Goal: Use online tool/utility: Use online tool/utility

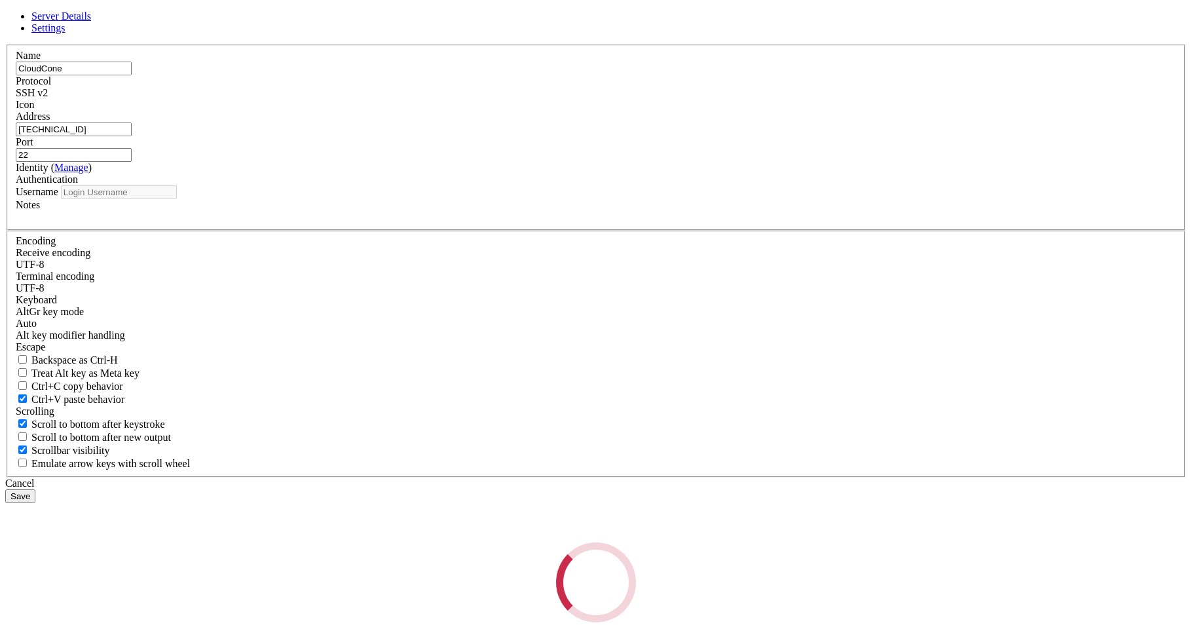
type input "root"
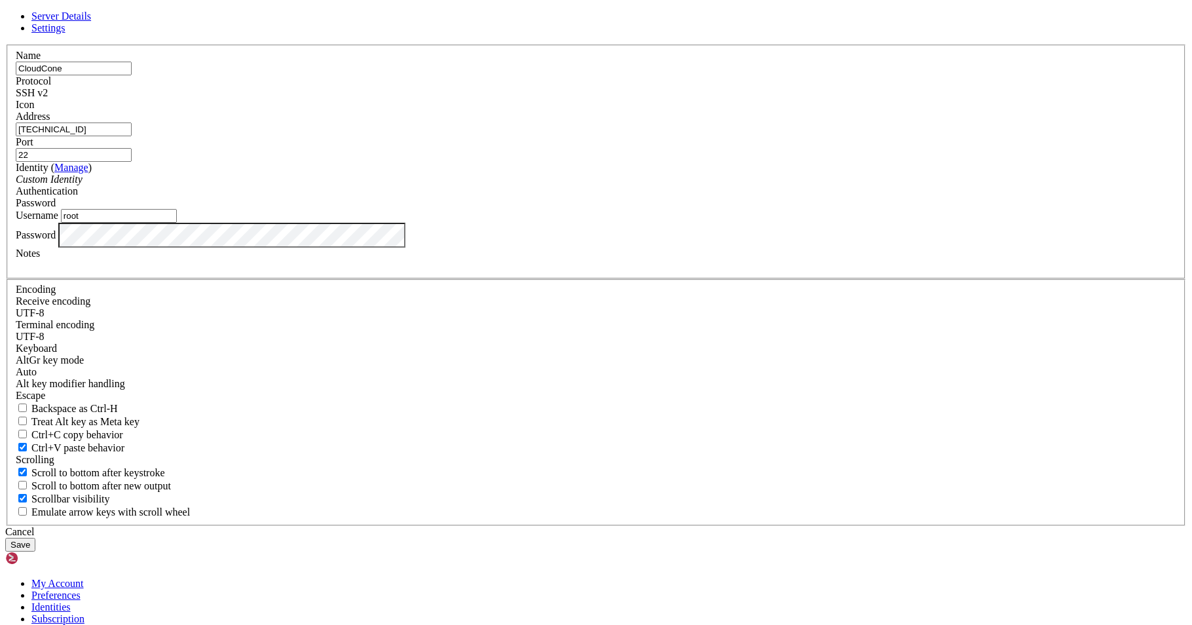
click at [35, 538] on button "Save" at bounding box center [20, 545] width 30 height 14
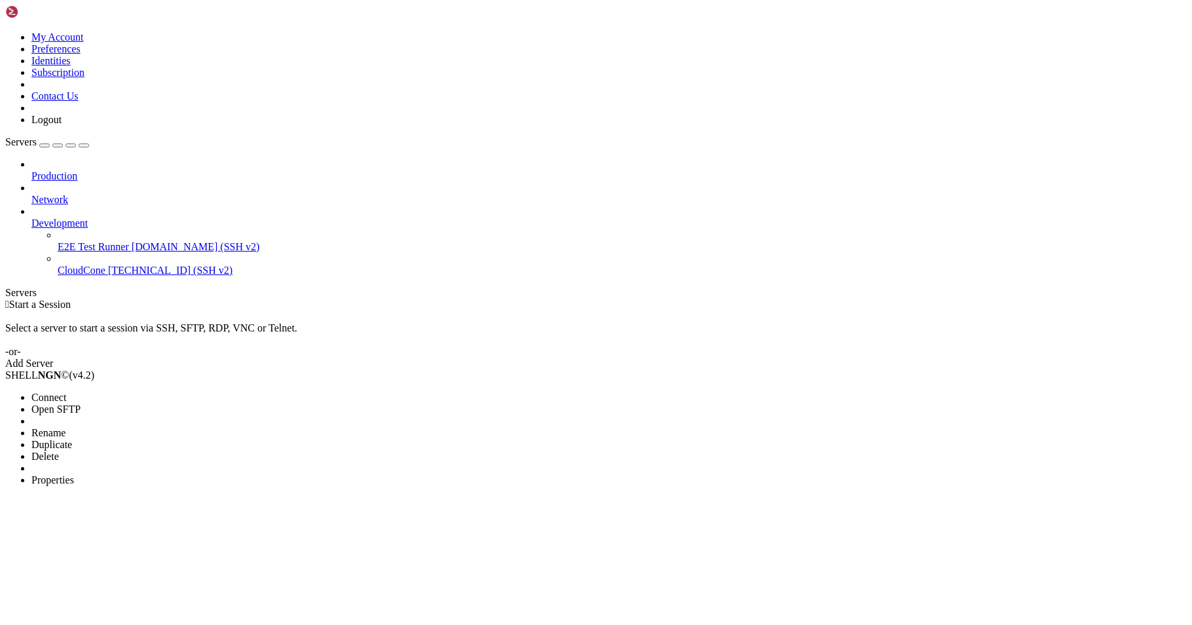
click at [74, 474] on span "Properties" at bounding box center [52, 479] width 43 height 11
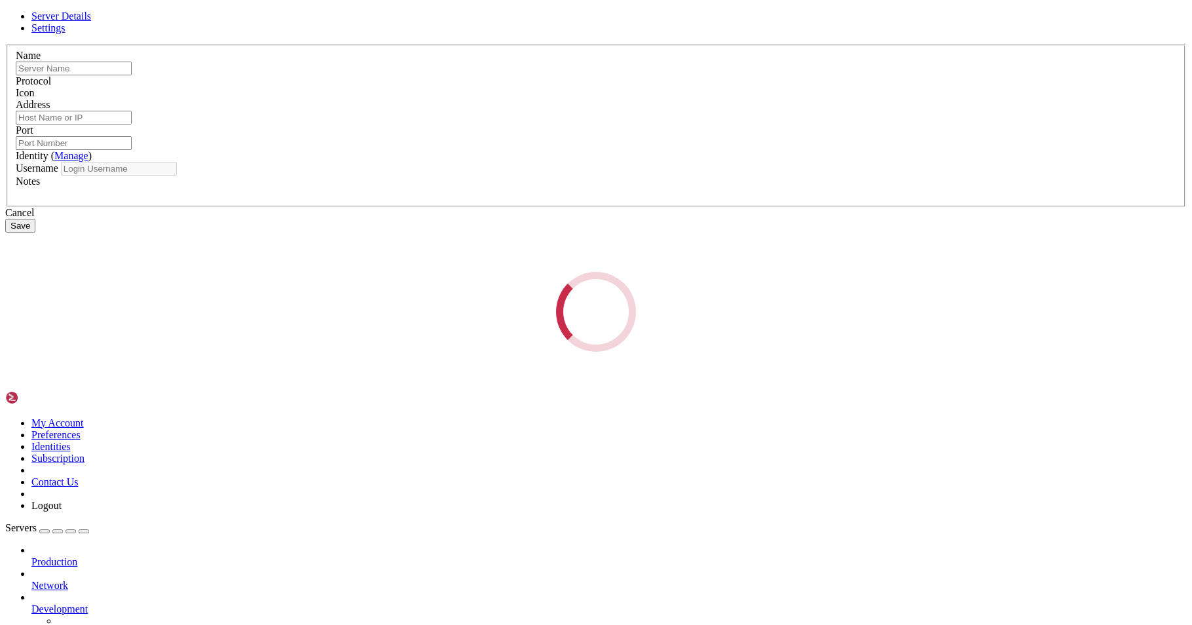
type input "CloudCone"
type input "[TECHNICAL_ID]"
type input "22"
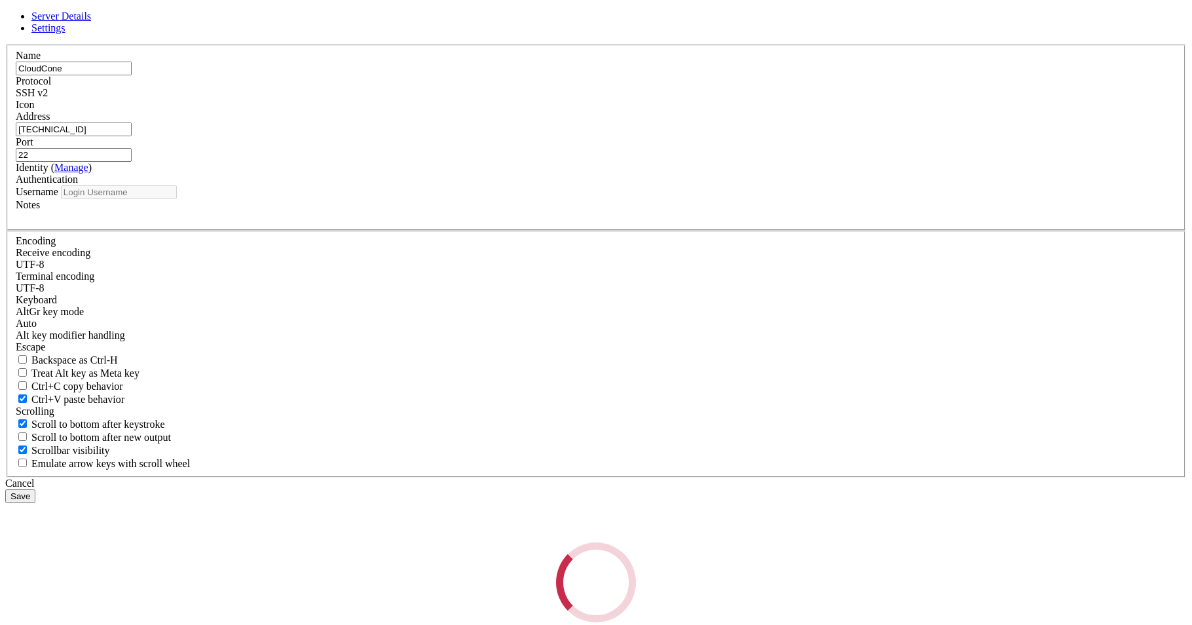
type input "root"
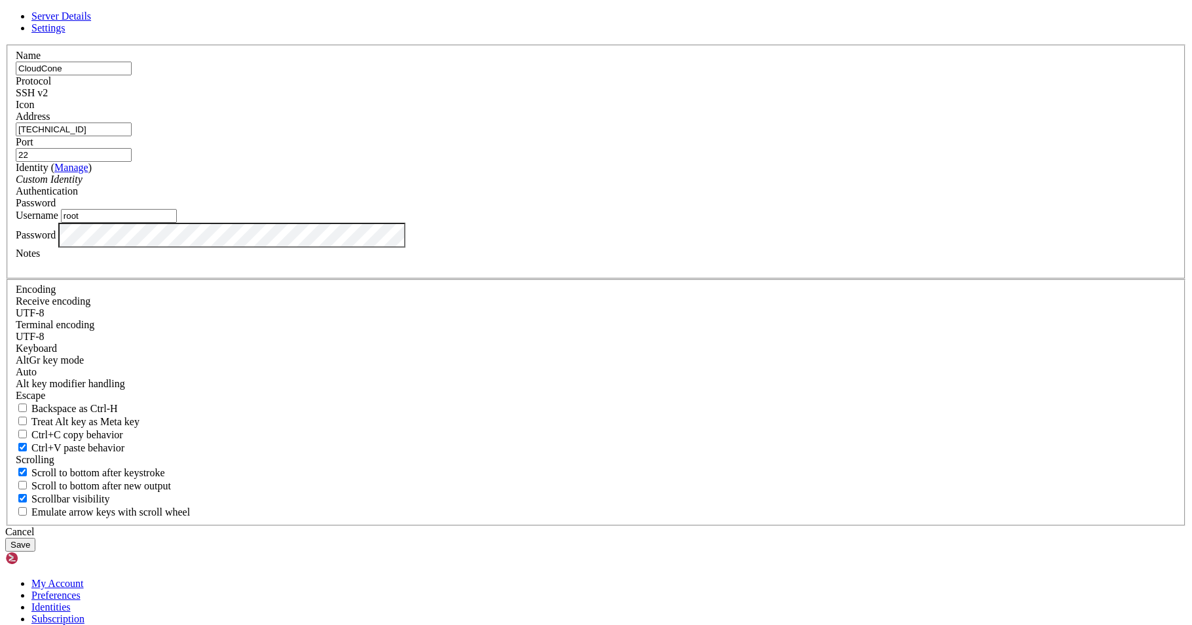
click at [676, 526] on div "Cancel" at bounding box center [595, 532] width 1181 height 12
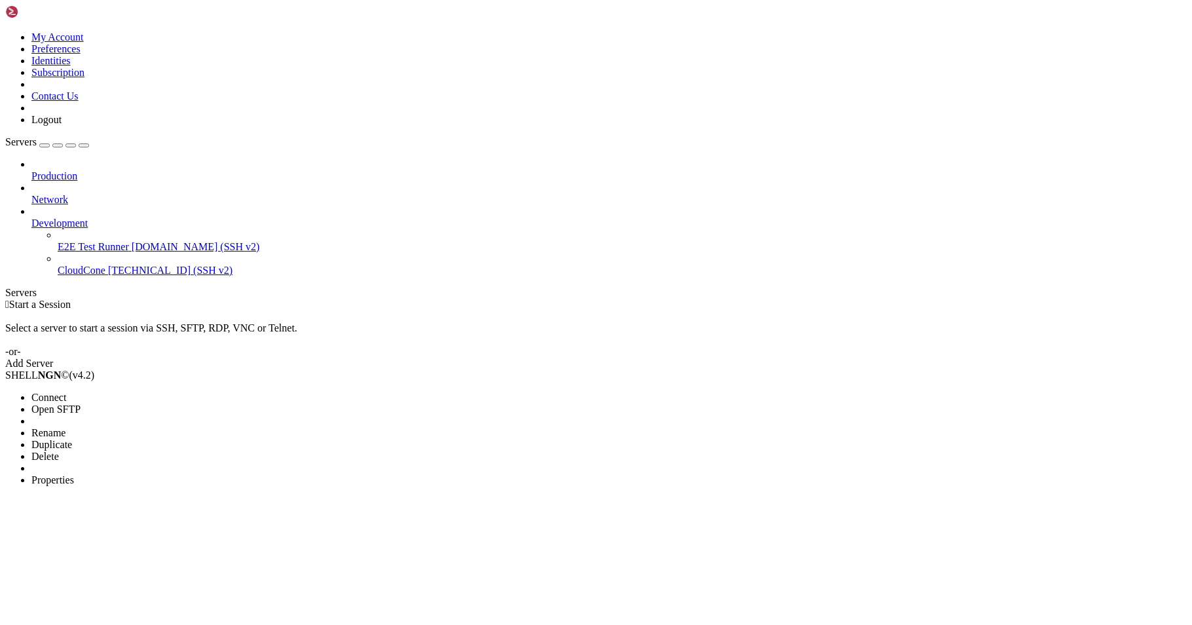
click at [66, 392] on span "Connect" at bounding box center [48, 397] width 35 height 11
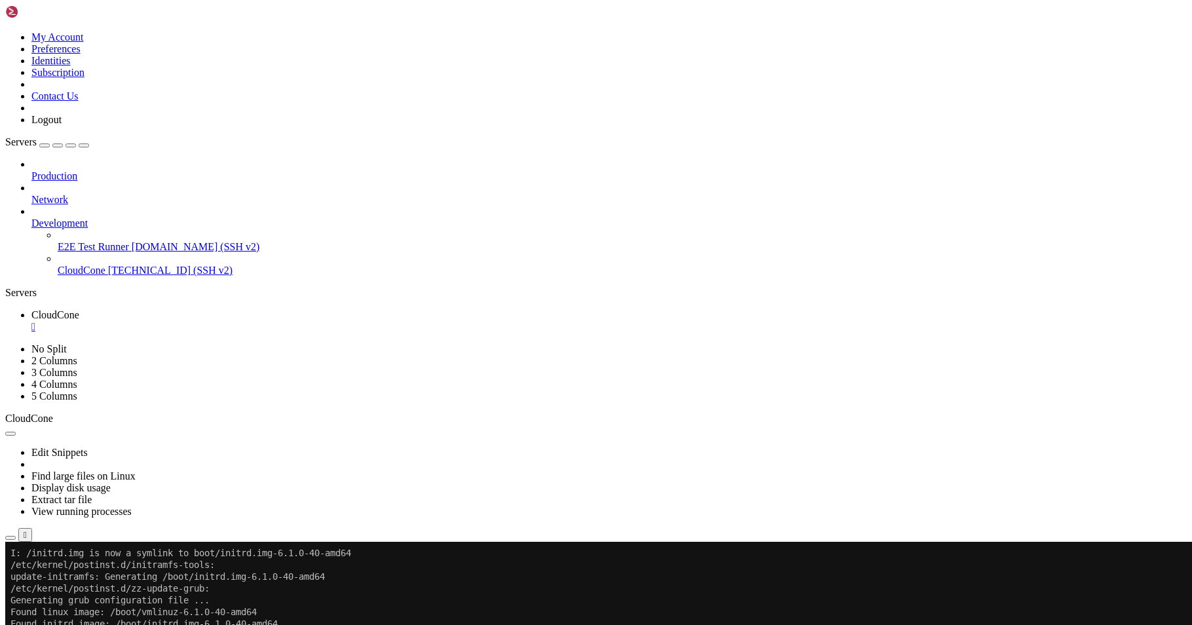
scroll to position [5351, 0]
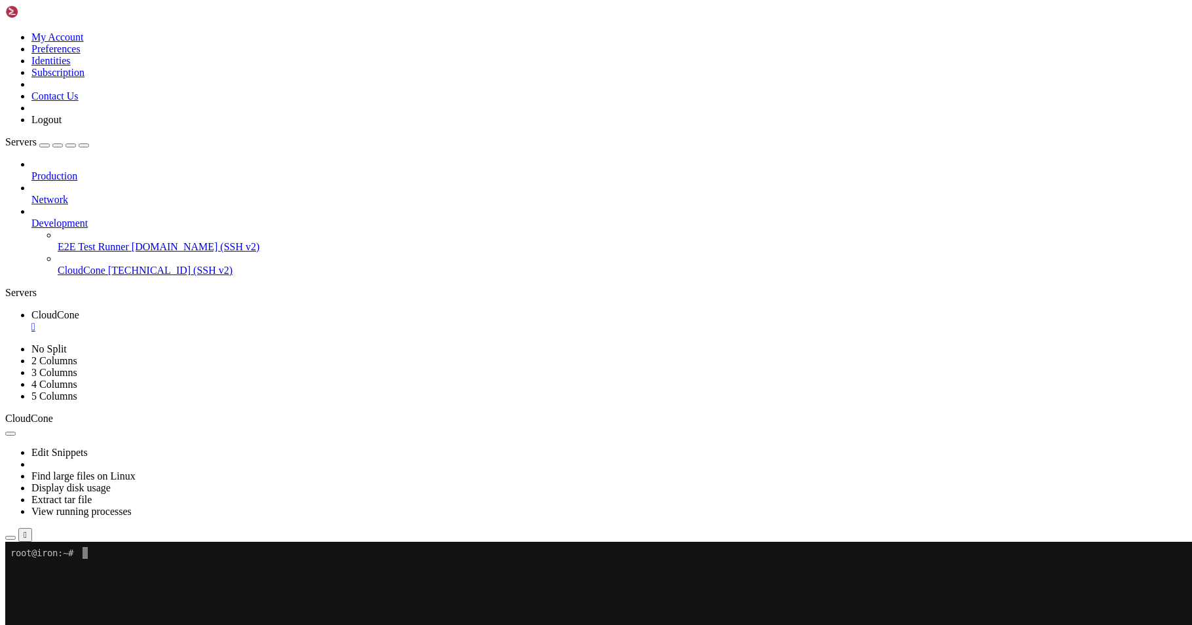
scroll to position [0, 0]
click at [246, 321] on div "" at bounding box center [608, 327] width 1155 height 12
